Goal: Check status: Check status

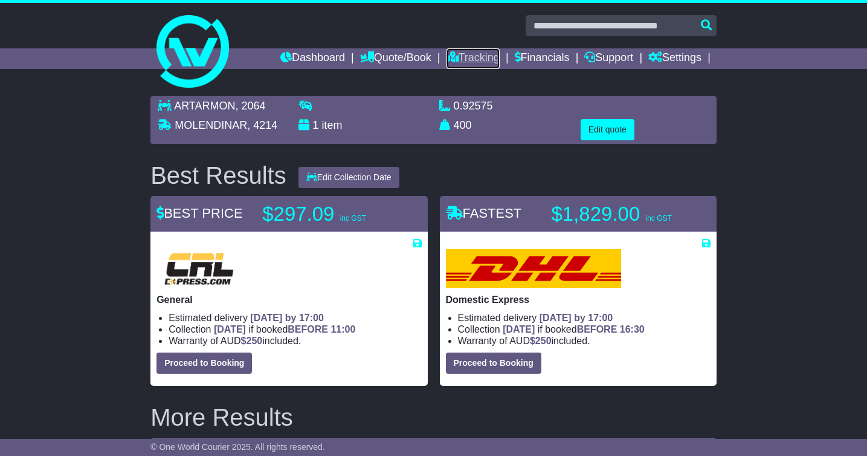
click at [469, 60] on link "Tracking" at bounding box center [473, 58] width 53 height 21
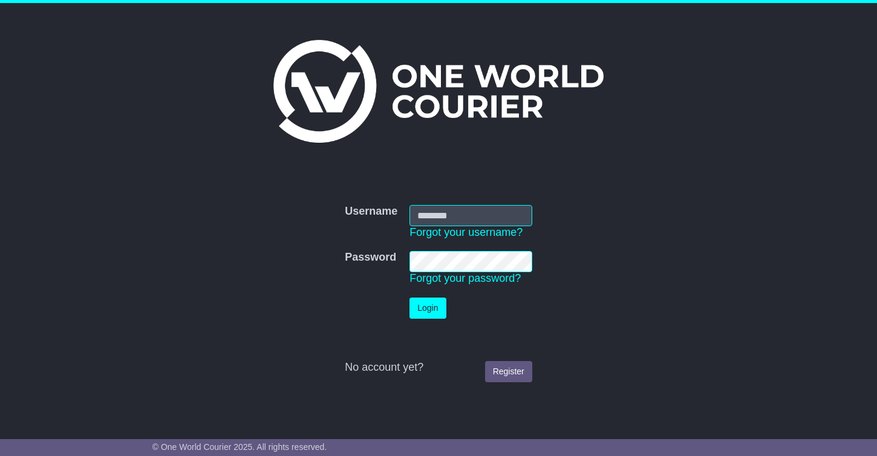
type input "**********"
click at [436, 305] on button "Login" at bounding box center [427, 307] width 36 height 21
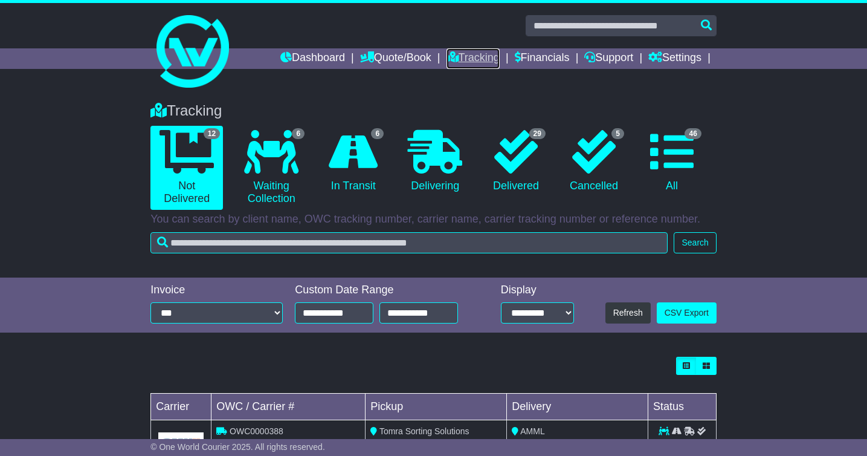
click at [456, 52] on link "Tracking" at bounding box center [473, 58] width 53 height 21
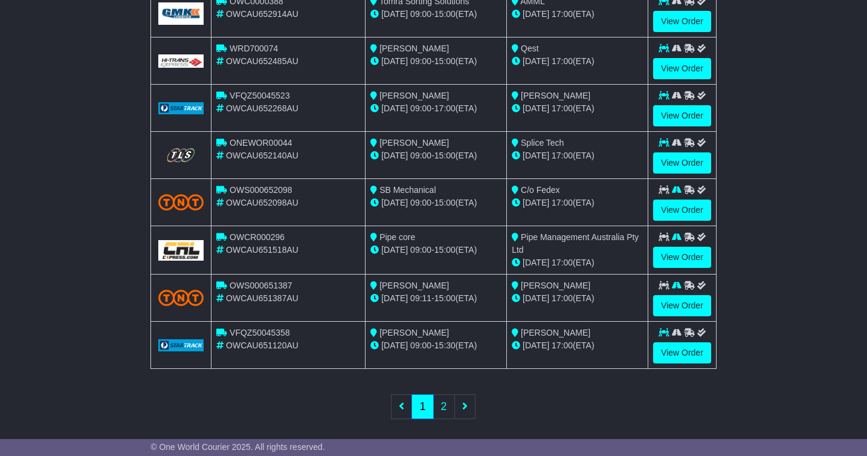
scroll to position [438, 0]
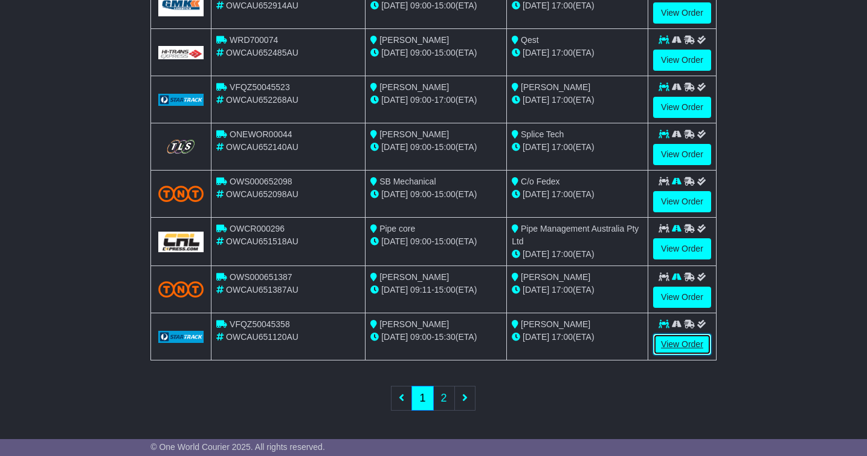
click at [689, 347] on link "View Order" at bounding box center [682, 344] width 58 height 21
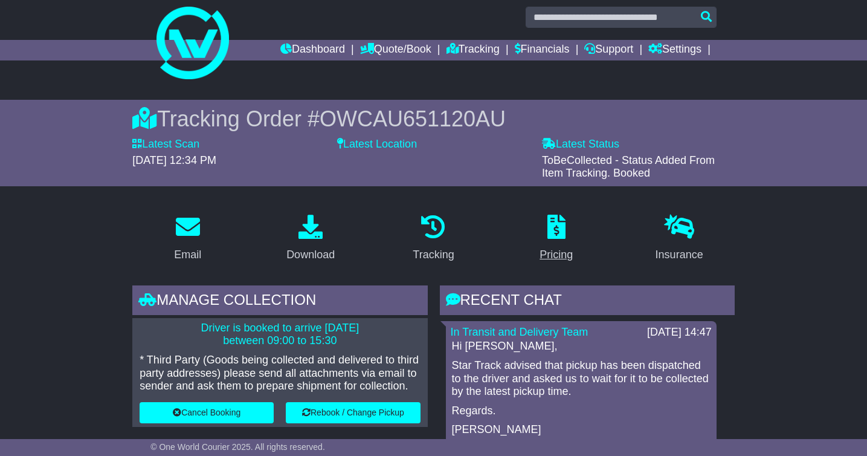
scroll to position [10, 0]
